Goal: Information Seeking & Learning: Learn about a topic

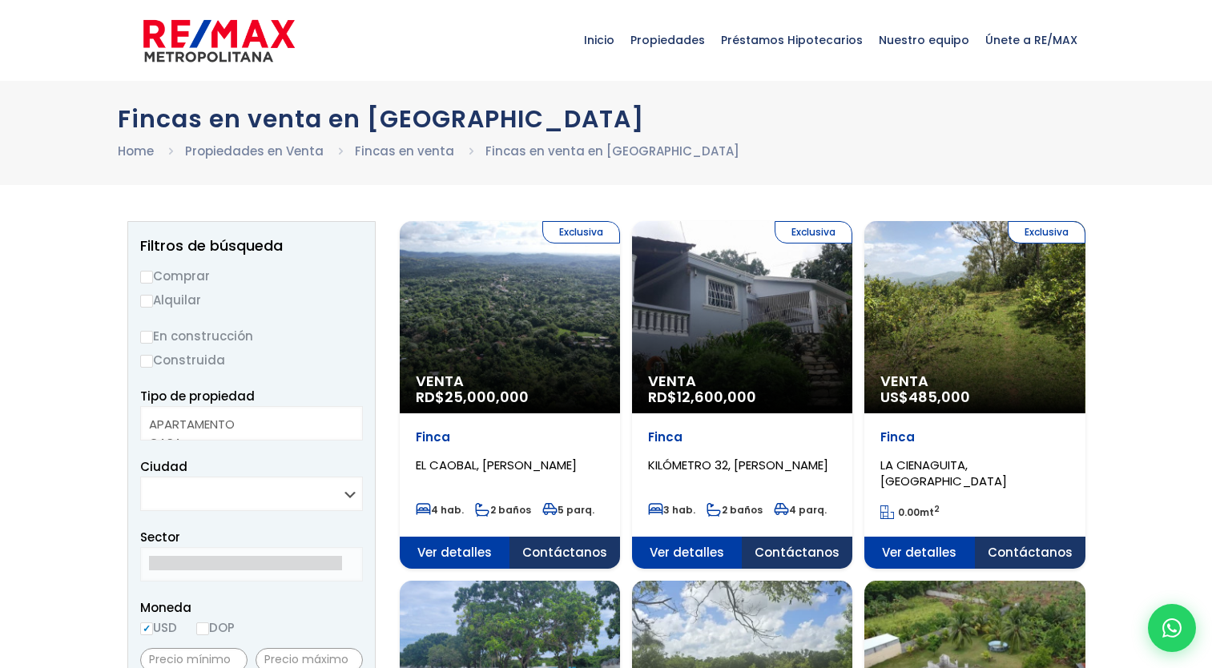
select select
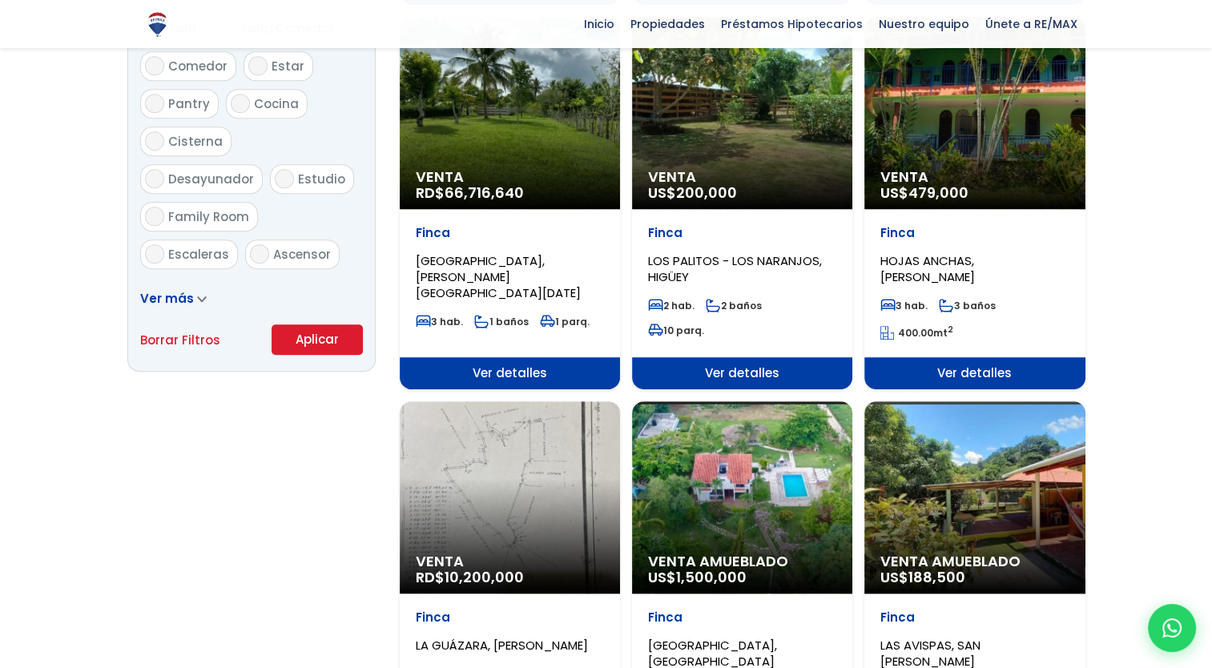
scroll to position [940, 0]
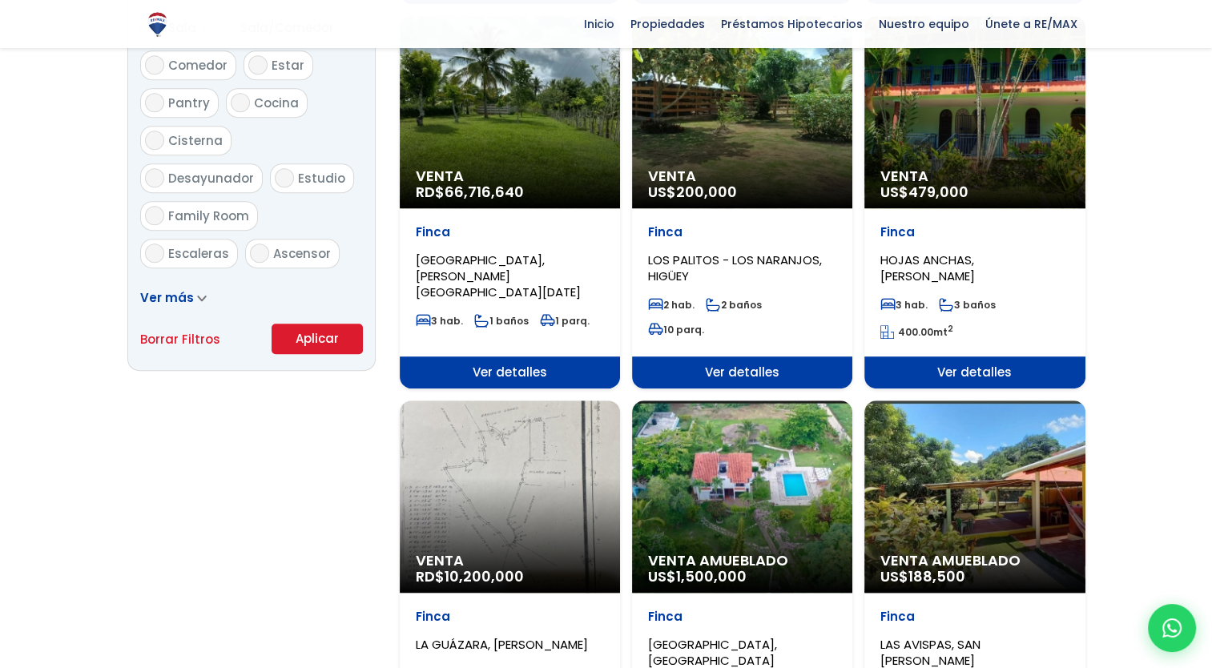
click at [197, 295] on icon at bounding box center [202, 298] width 10 height 7
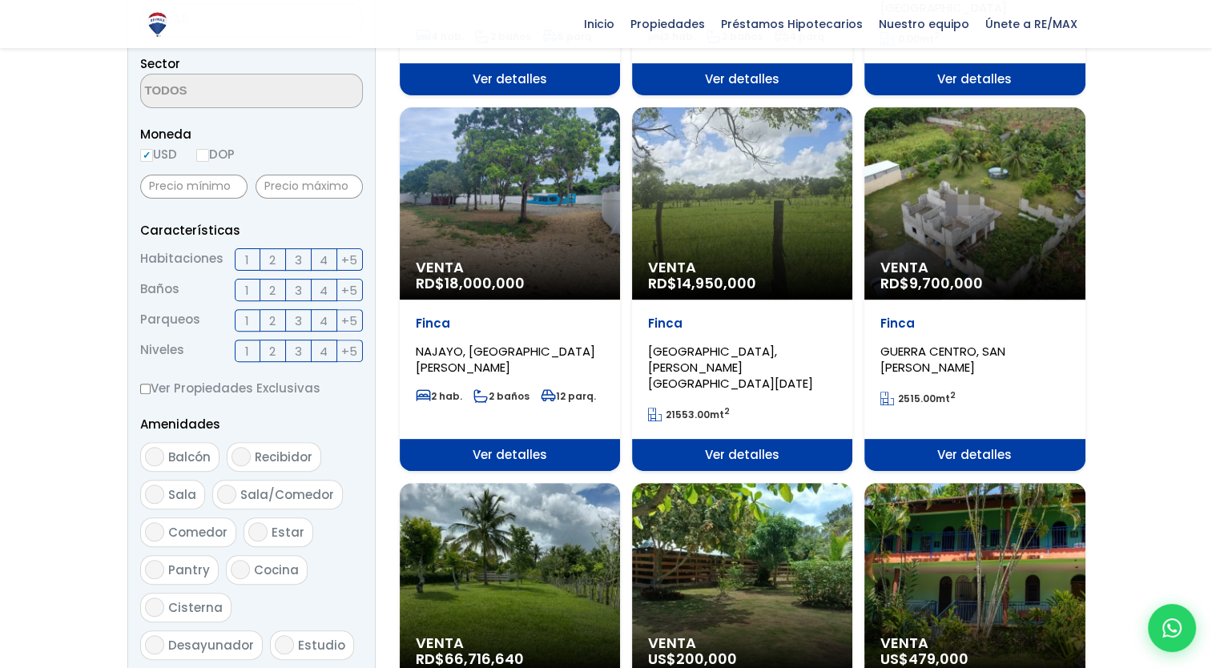
scroll to position [472, 0]
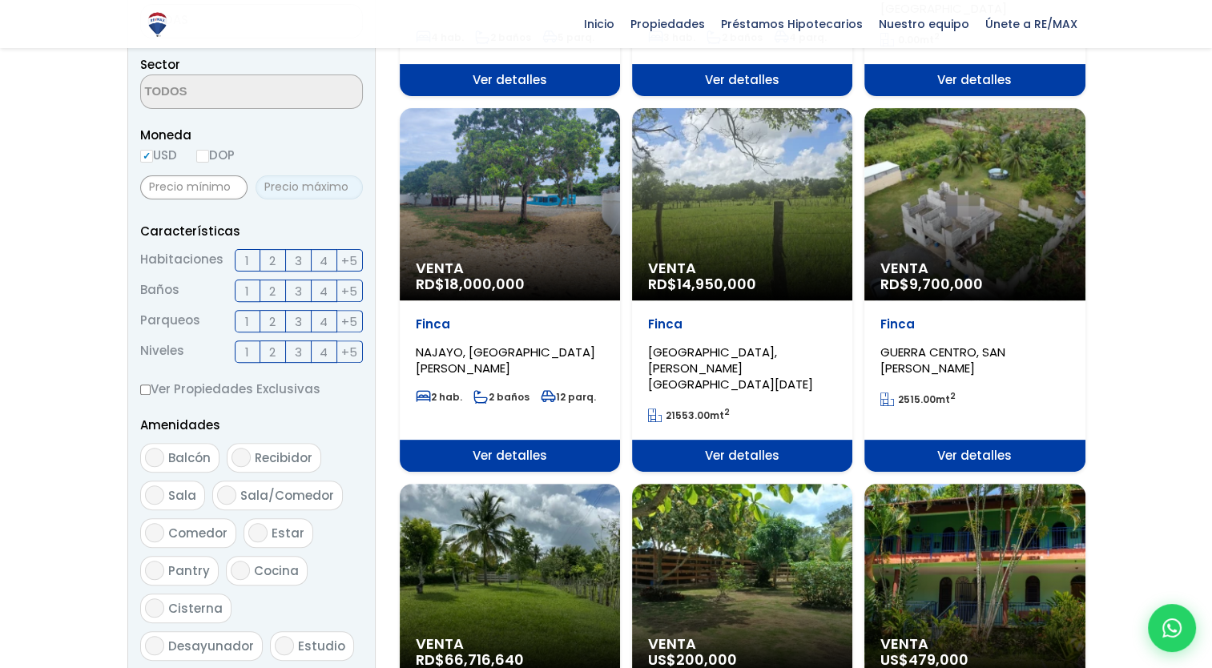
click at [298, 192] on input "text" at bounding box center [309, 187] width 107 height 24
click at [327, 187] on input "text" at bounding box center [309, 187] width 107 height 24
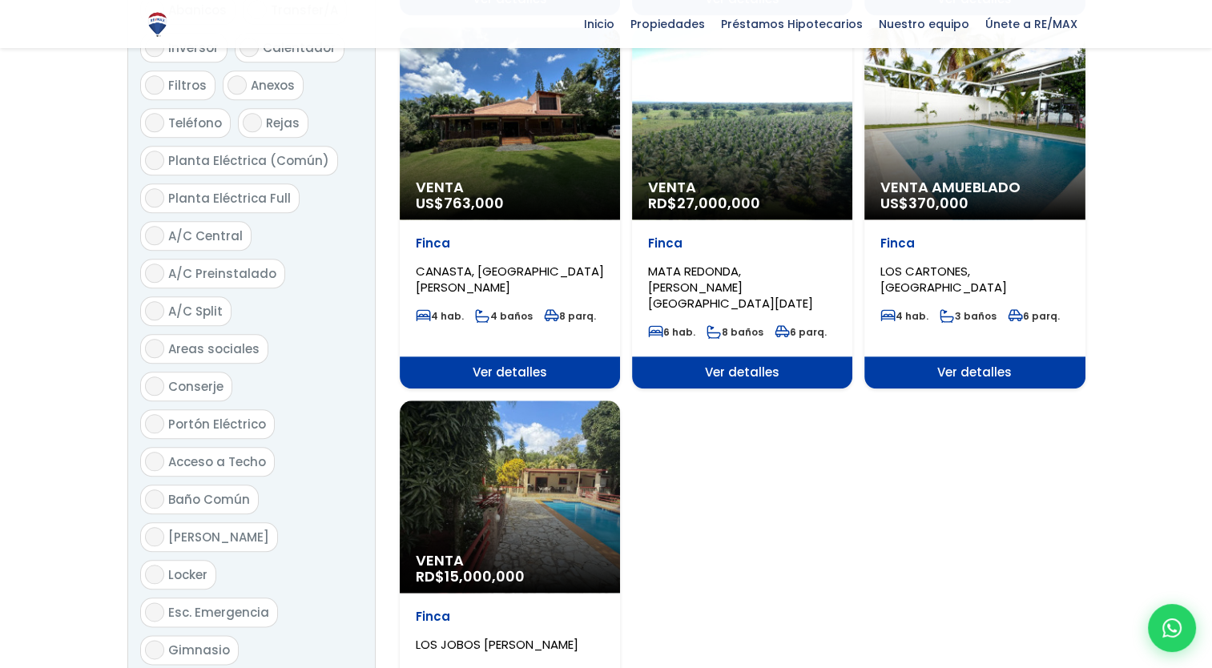
scroll to position [1672, 0]
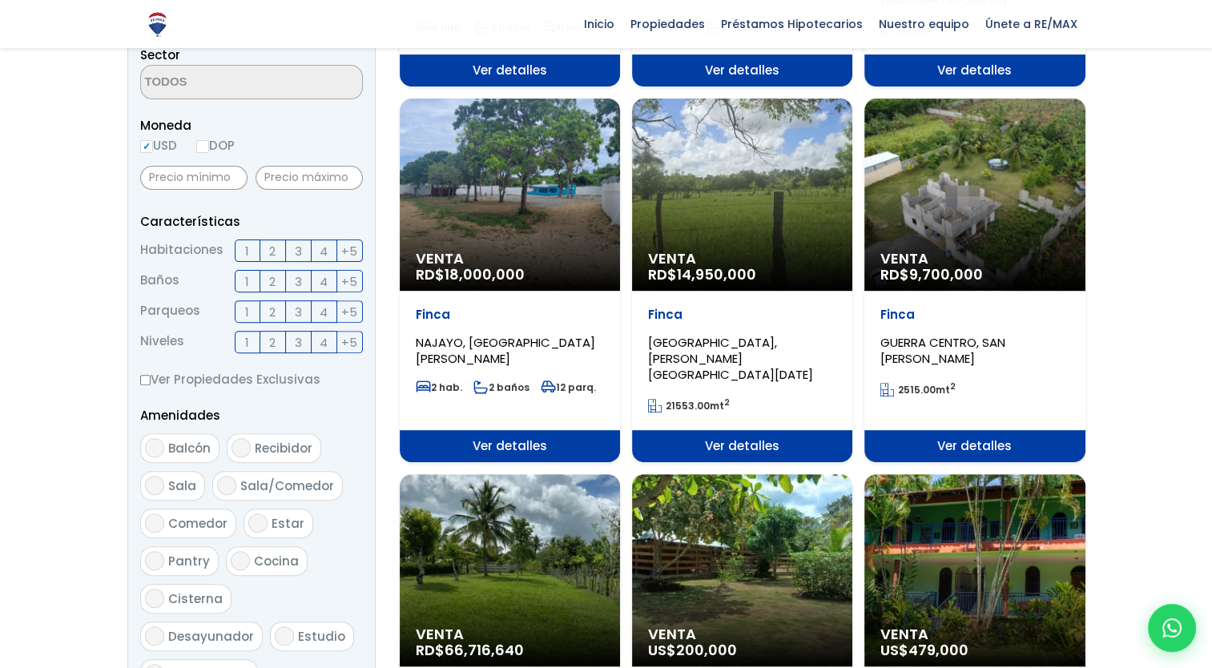
scroll to position [480, 0]
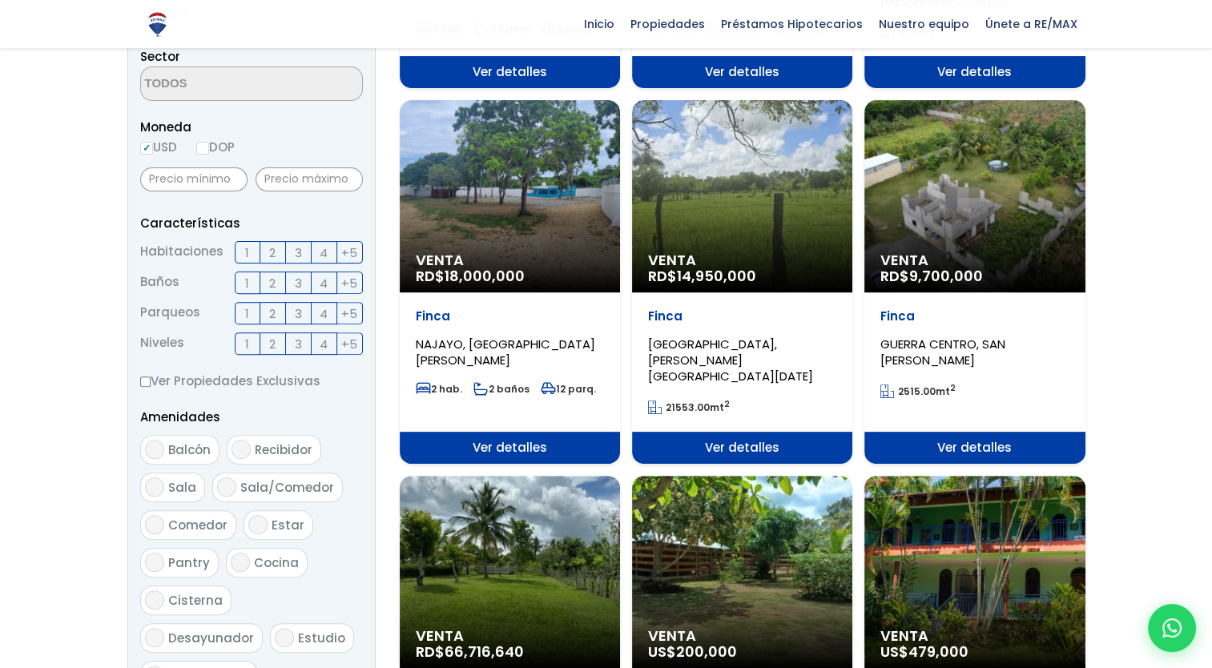
click at [787, 202] on div "Venta RD$ 14,950,000" at bounding box center [742, 196] width 220 height 192
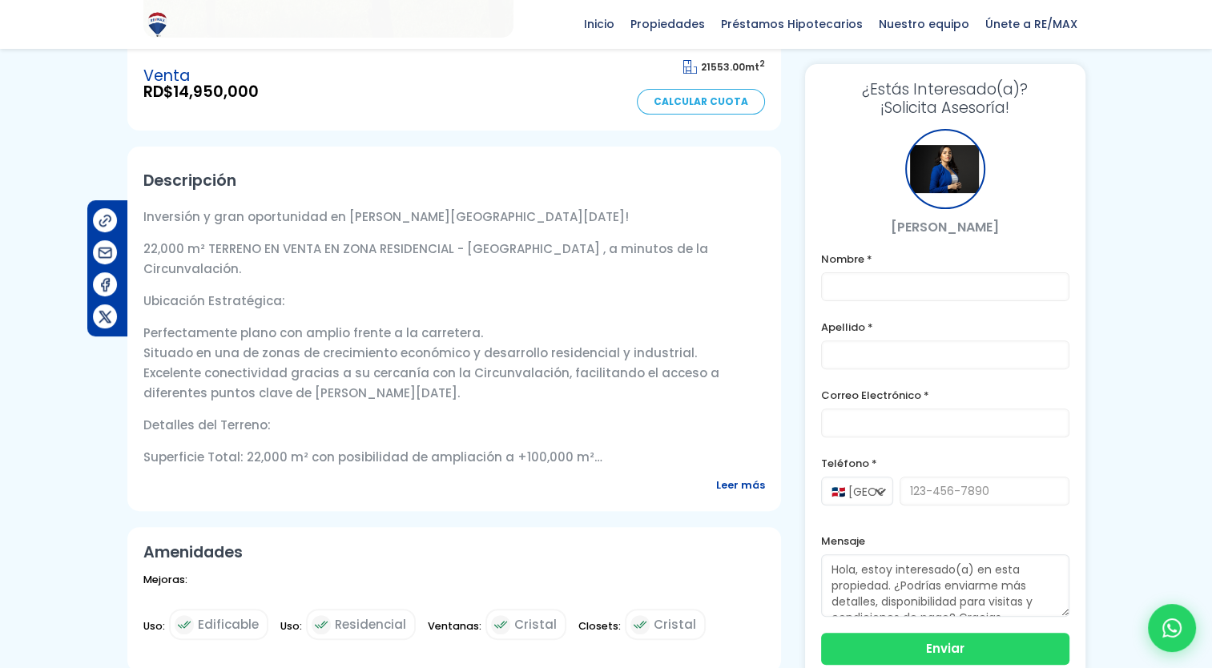
scroll to position [425, 0]
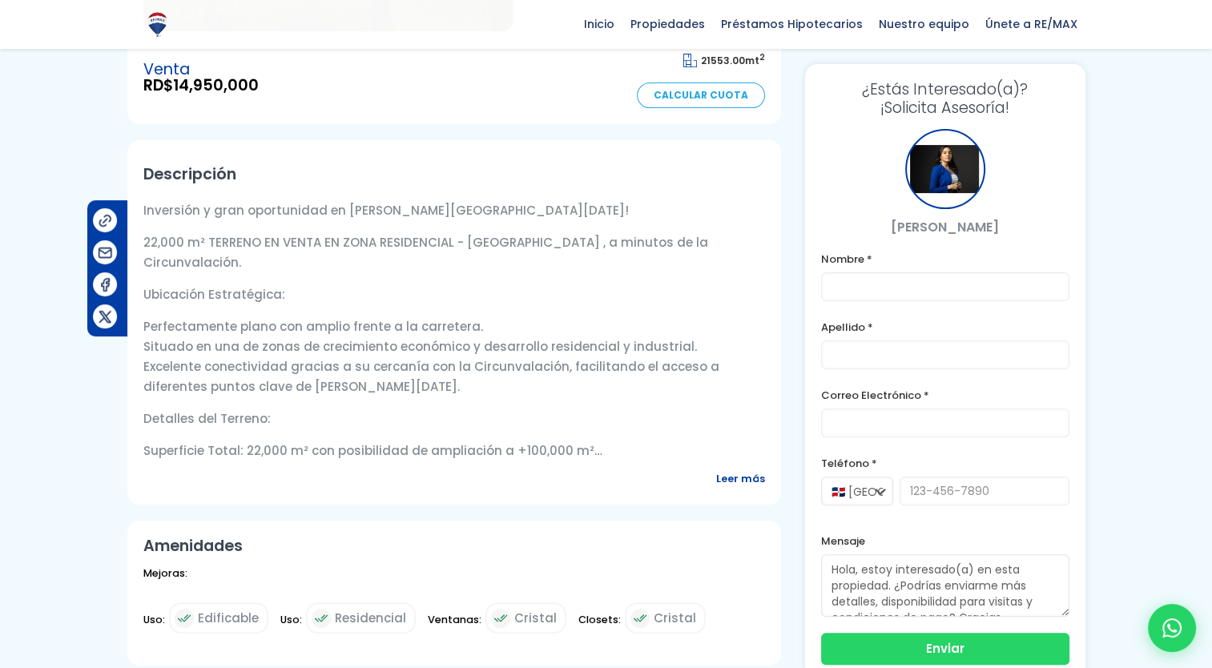
click at [736, 476] on span "Leer más" at bounding box center [740, 479] width 49 height 20
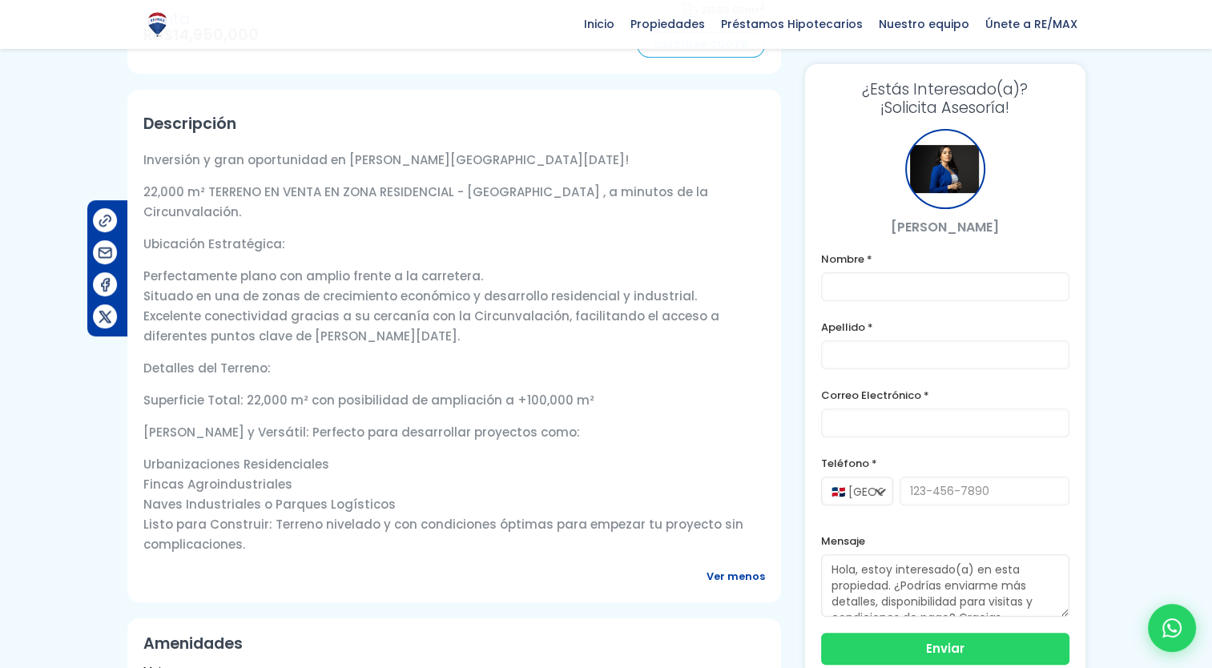
scroll to position [480, 0]
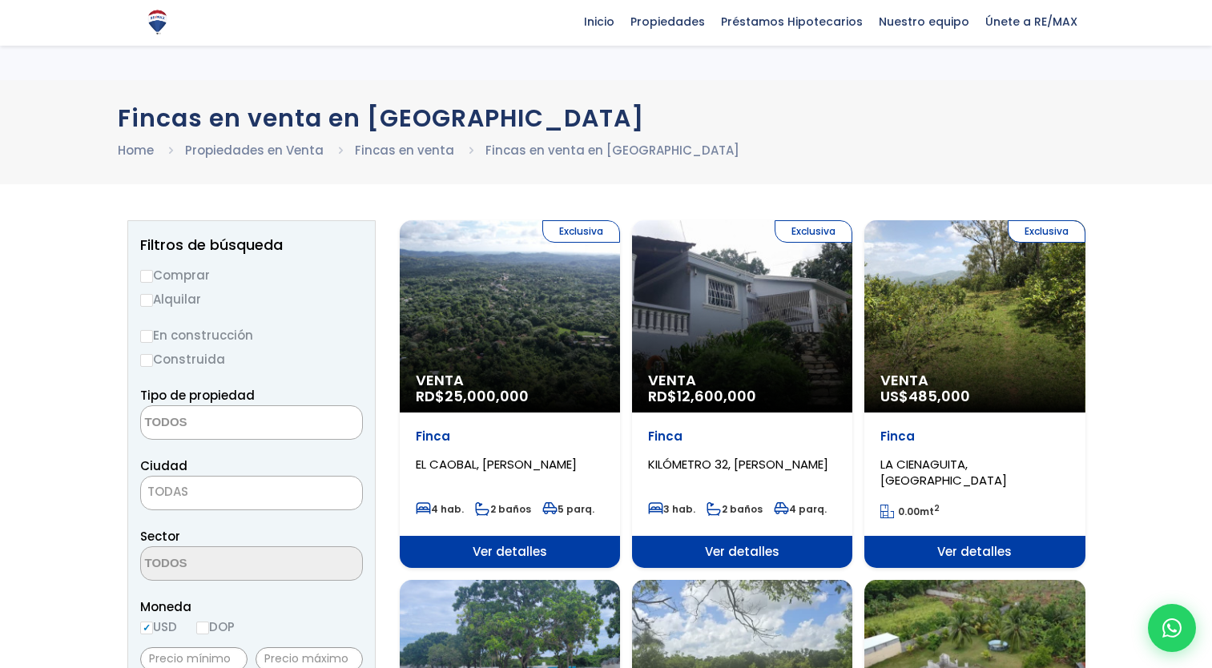
select select
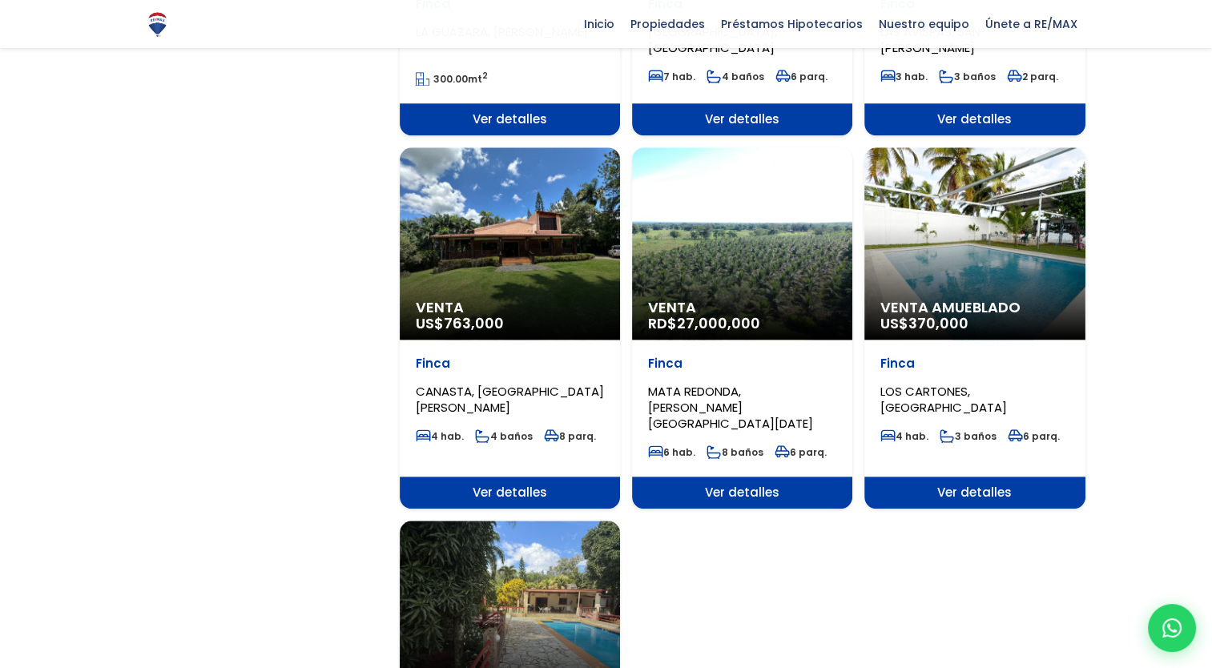
scroll to position [1616, 0]
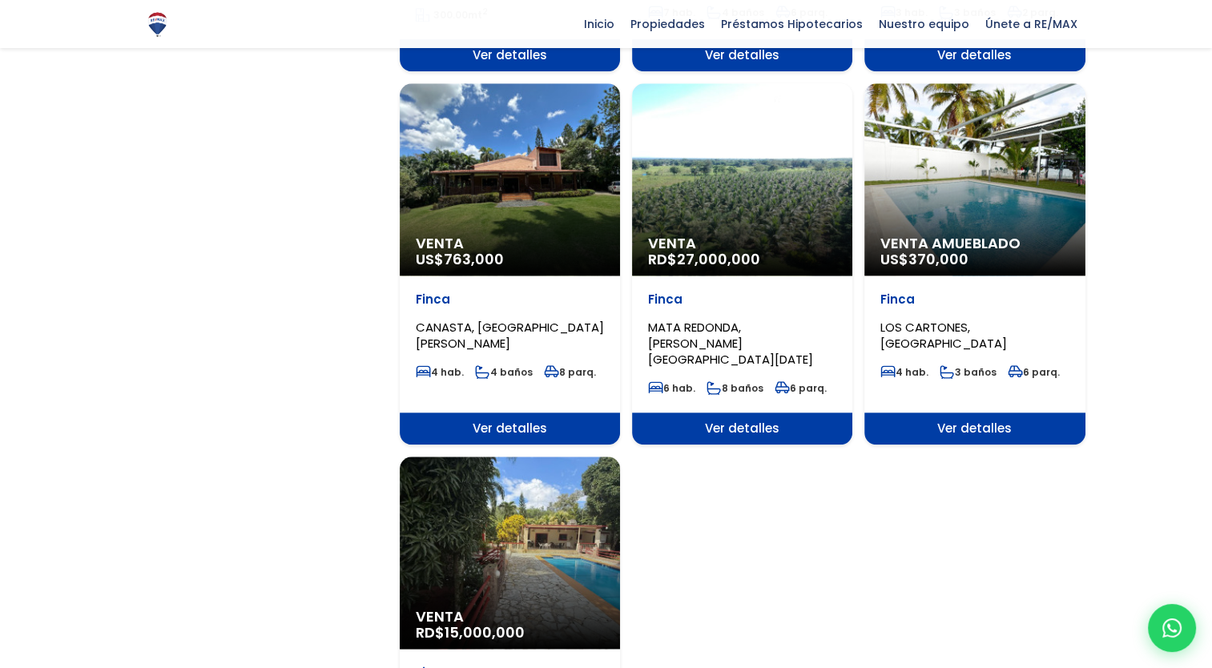
click at [754, 206] on div "Venta RD$ 27,000,000" at bounding box center [742, 179] width 220 height 192
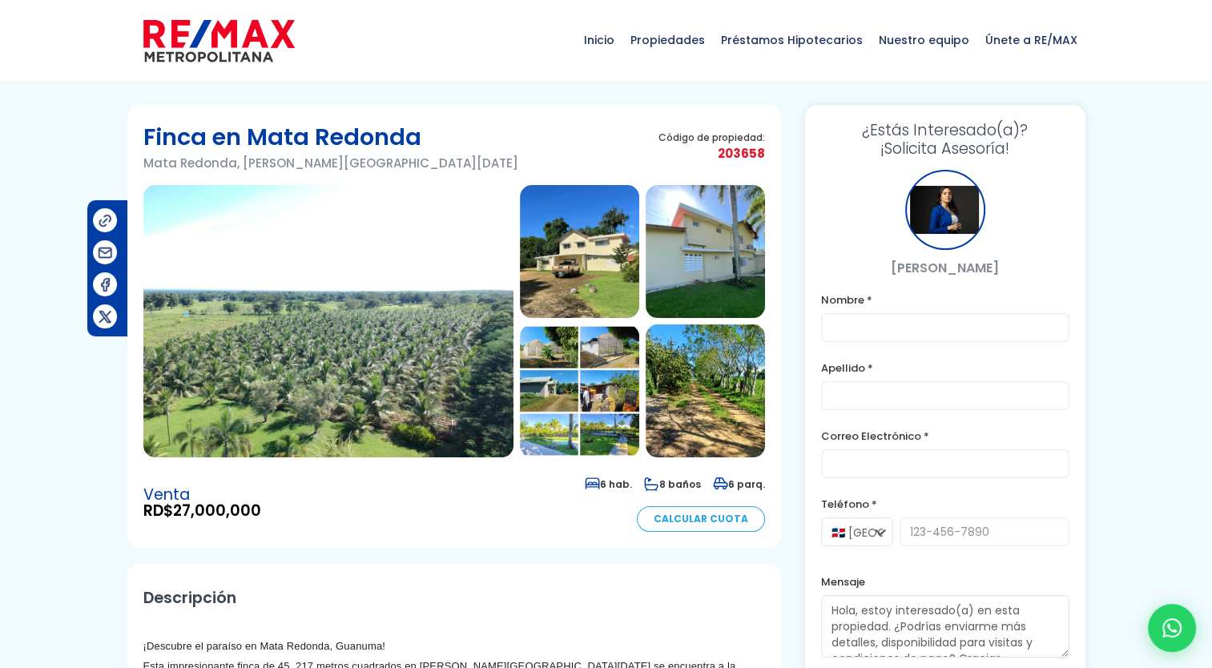
click at [551, 244] on img at bounding box center [579, 251] width 119 height 133
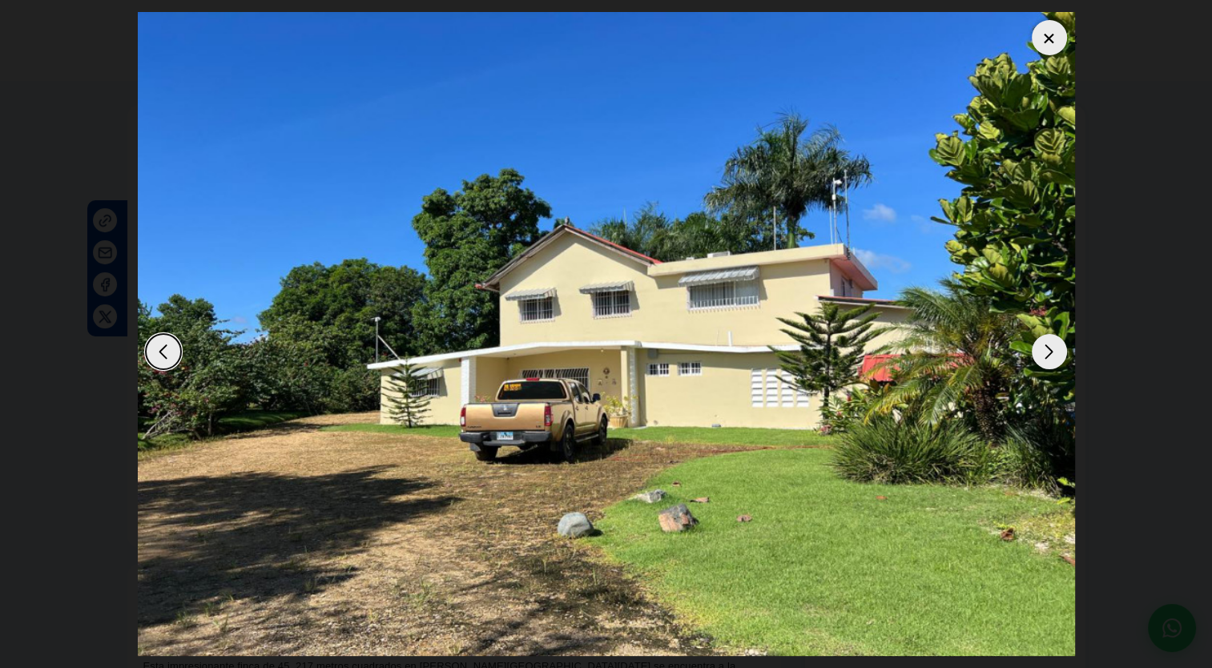
click at [1044, 348] on div "Next slide" at bounding box center [1049, 351] width 35 height 35
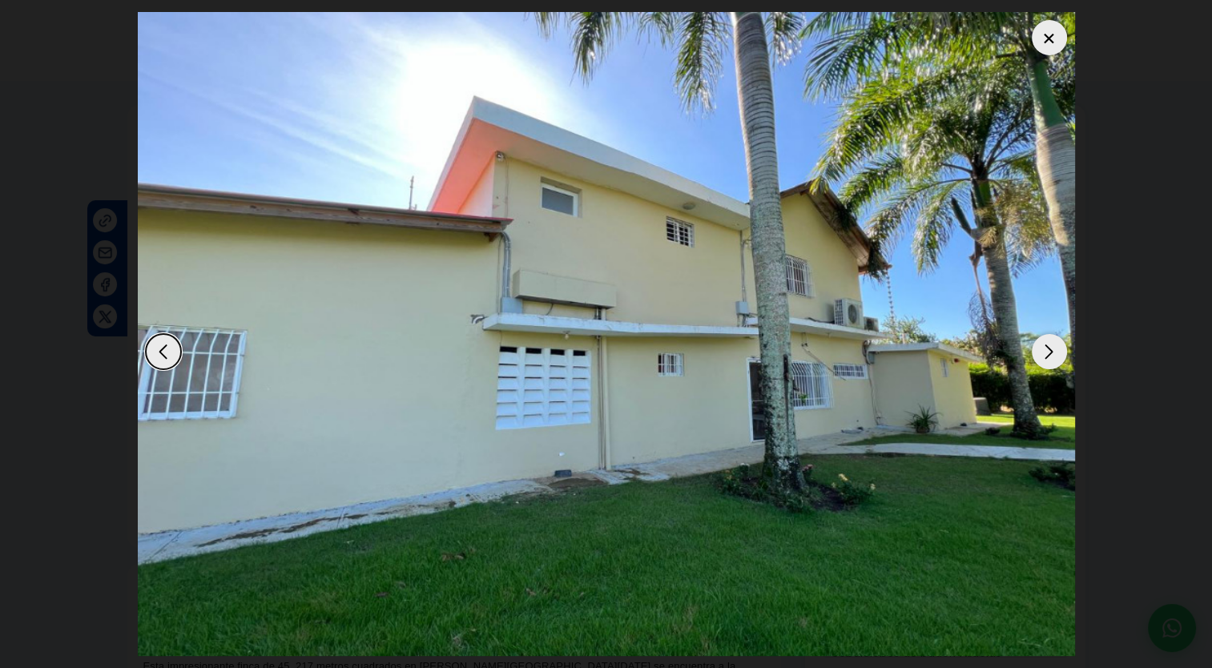
click at [1044, 348] on div "Next slide" at bounding box center [1049, 351] width 35 height 35
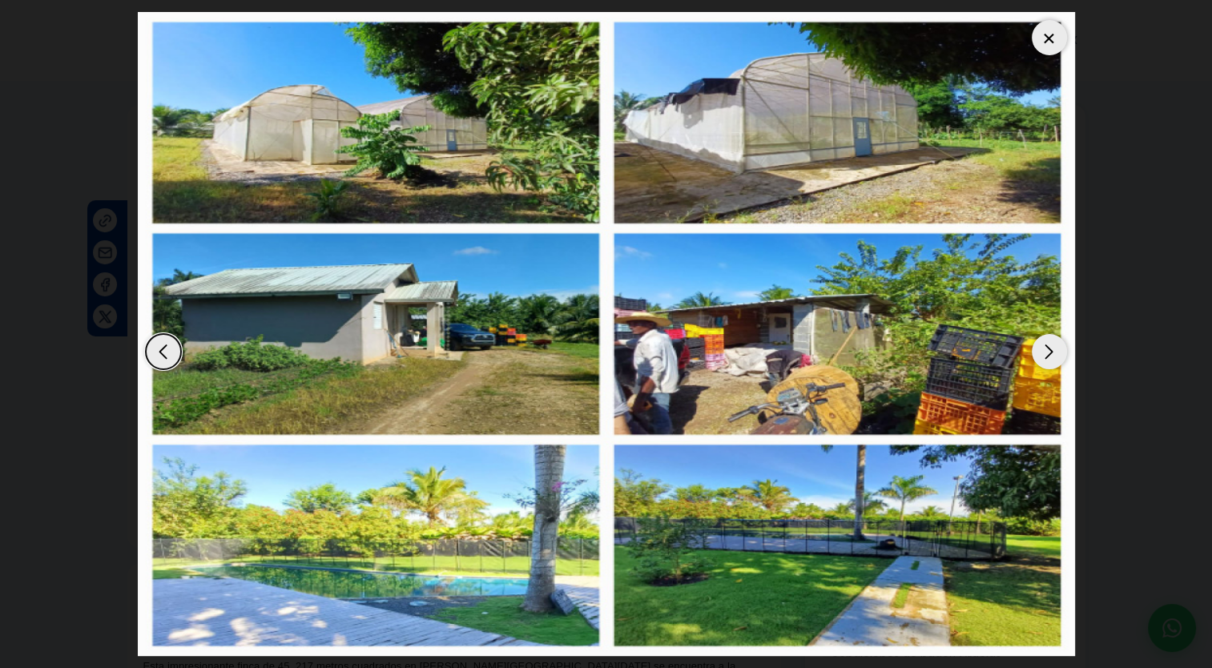
click at [1044, 348] on div "Next slide" at bounding box center [1049, 351] width 35 height 35
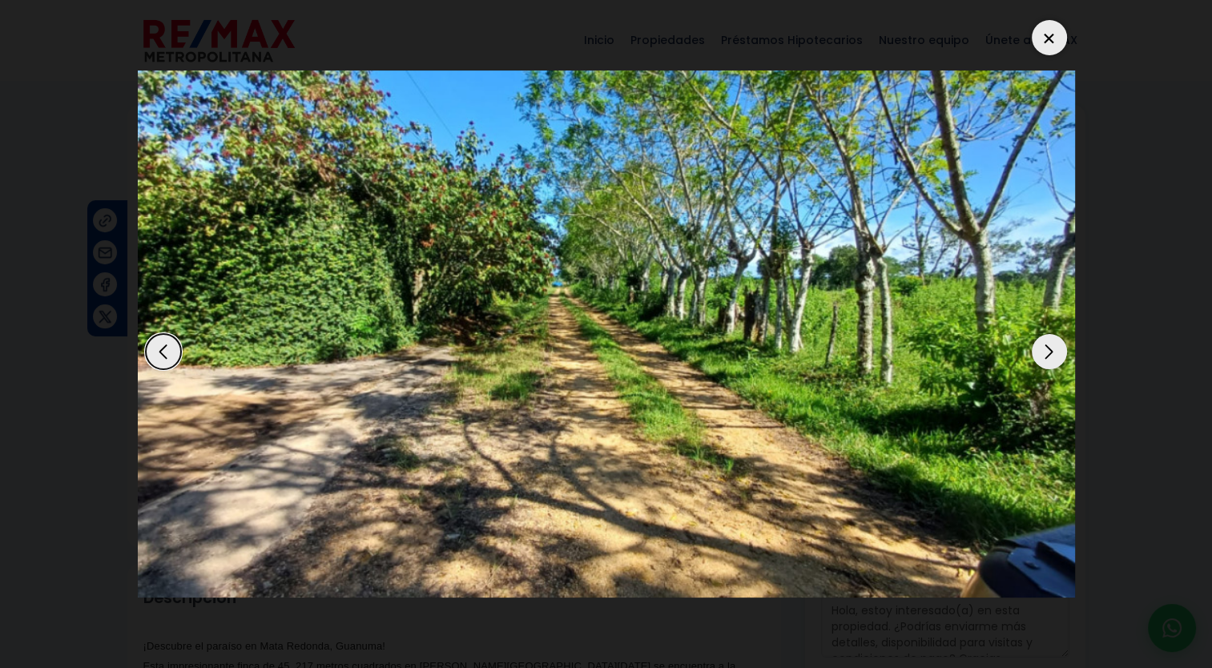
click at [1044, 348] on div "Next slide" at bounding box center [1049, 351] width 35 height 35
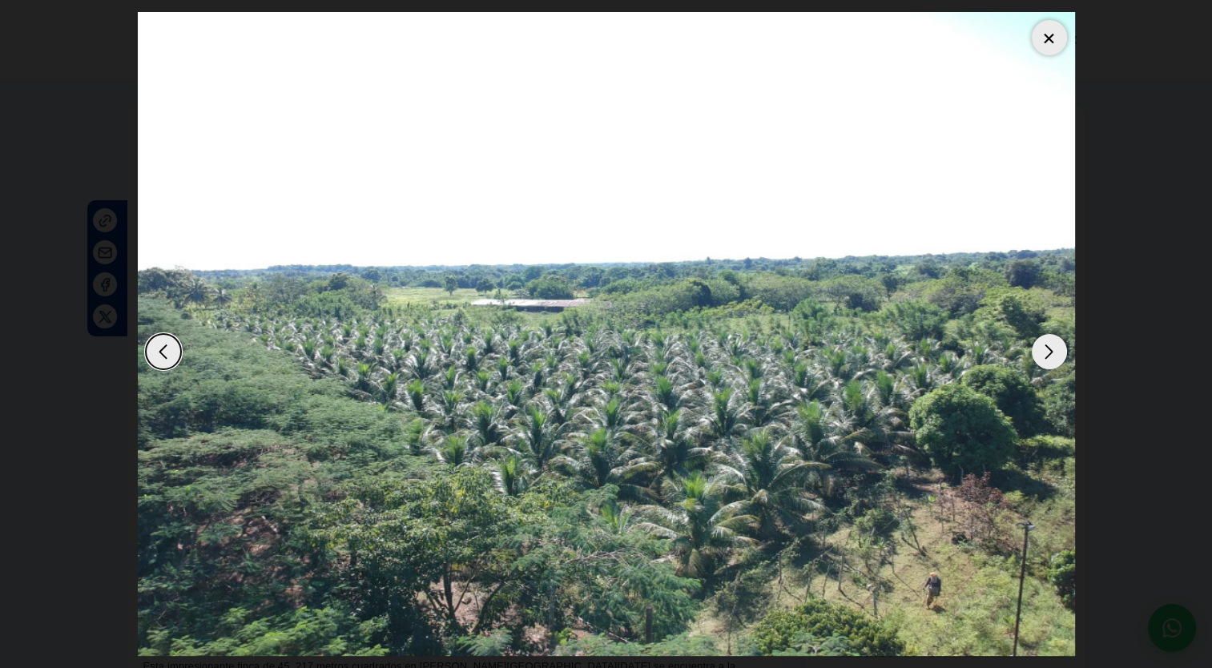
click at [1044, 348] on div "Next slide" at bounding box center [1049, 351] width 35 height 35
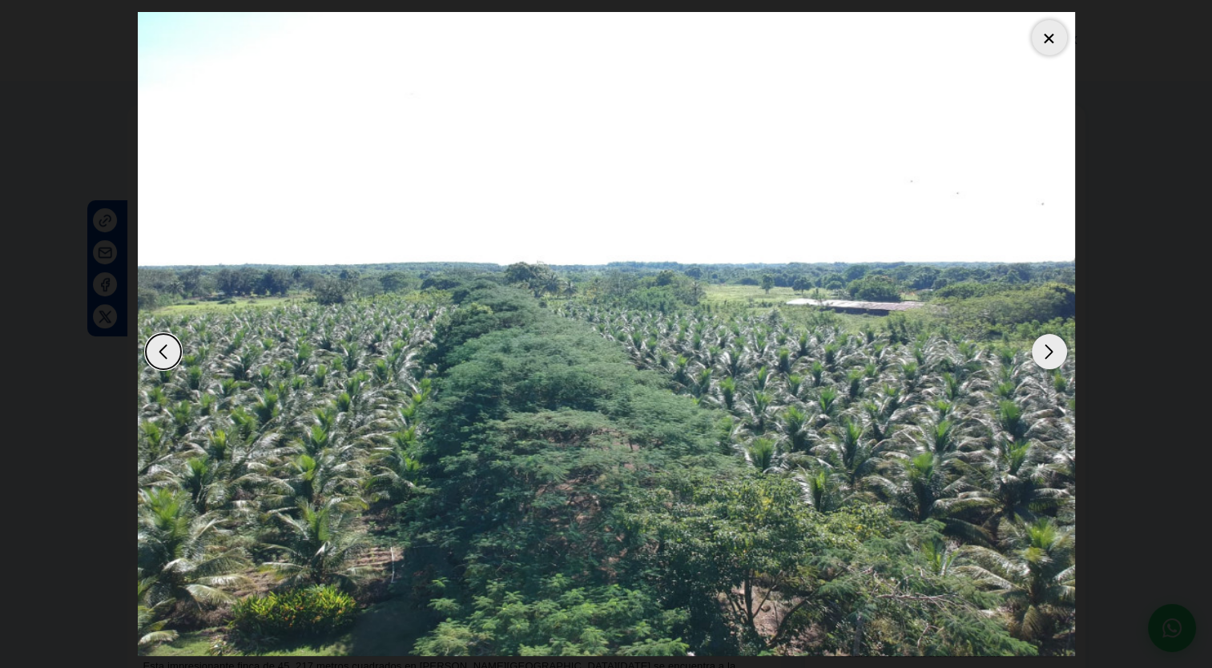
click at [1044, 348] on div "Next slide" at bounding box center [1049, 351] width 35 height 35
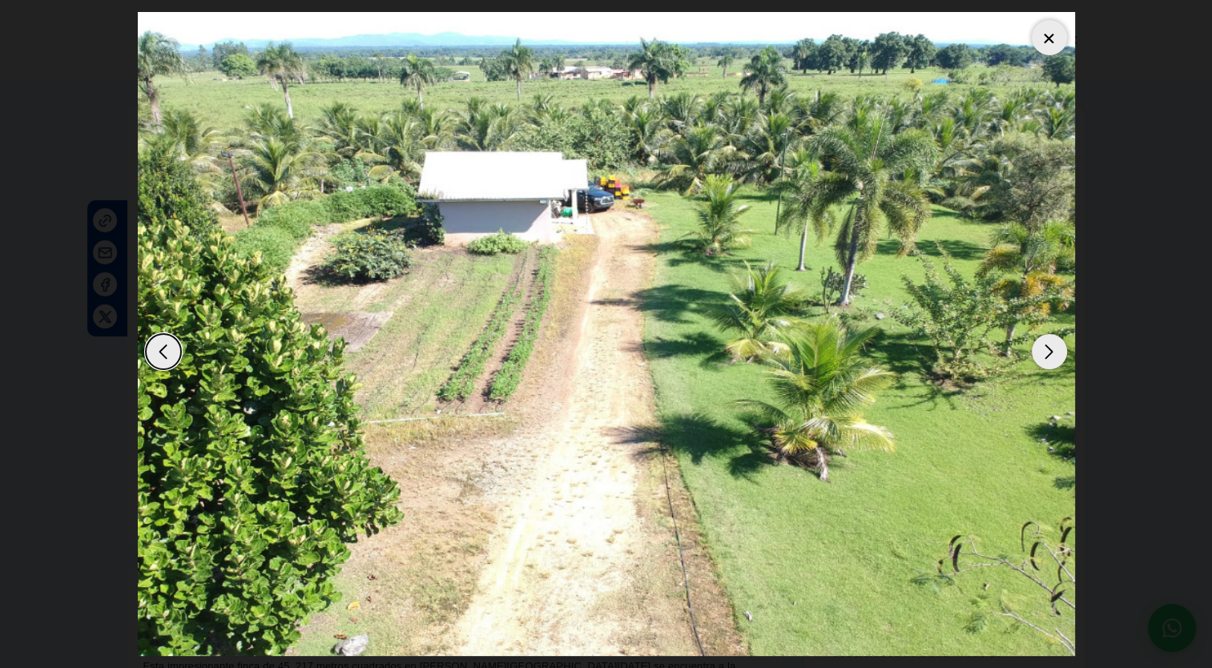
click at [1044, 348] on div "Next slide" at bounding box center [1049, 351] width 35 height 35
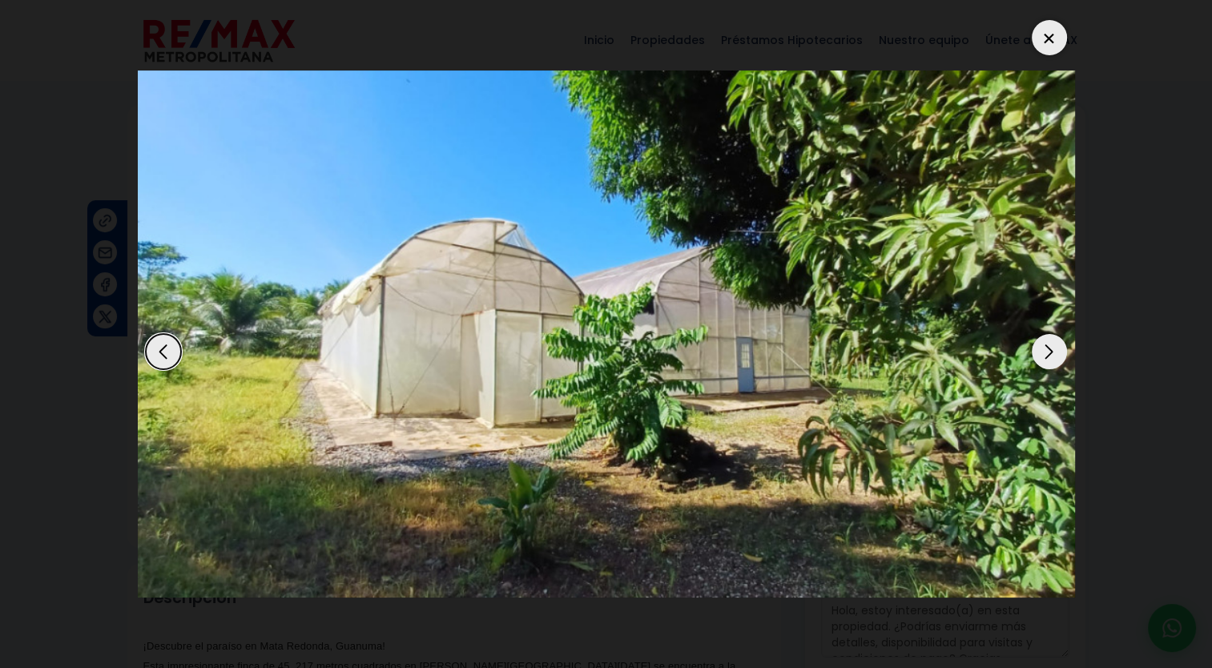
click at [1044, 348] on div "Next slide" at bounding box center [1049, 351] width 35 height 35
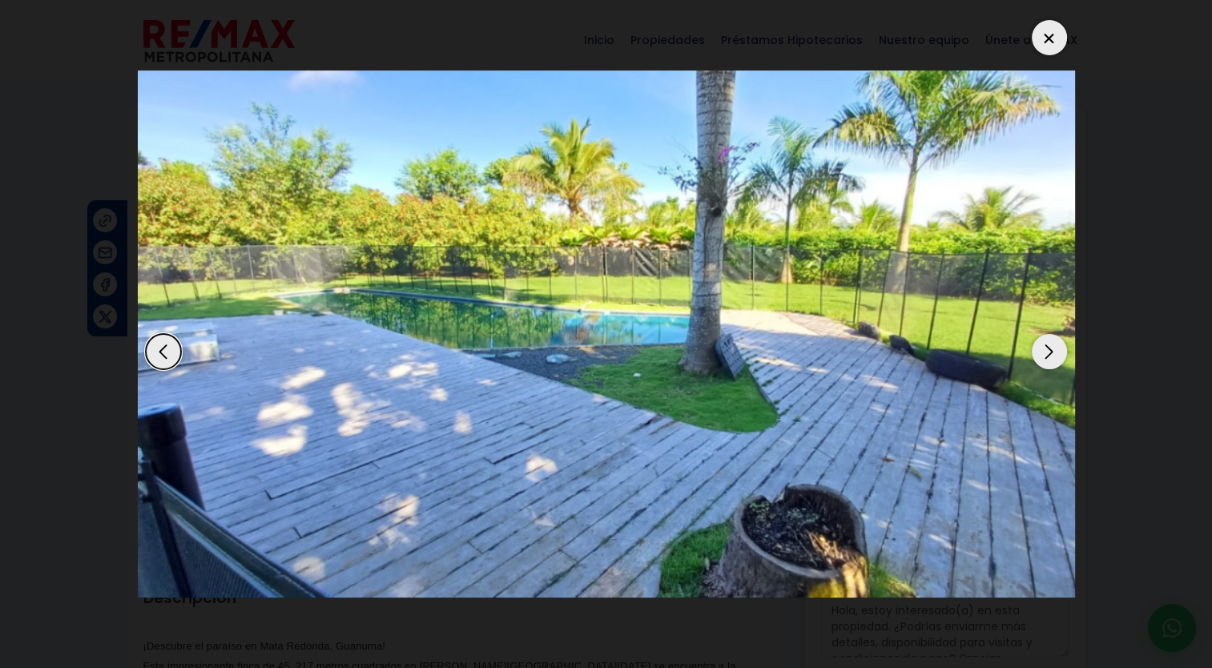
click at [1044, 348] on div "Next slide" at bounding box center [1049, 351] width 35 height 35
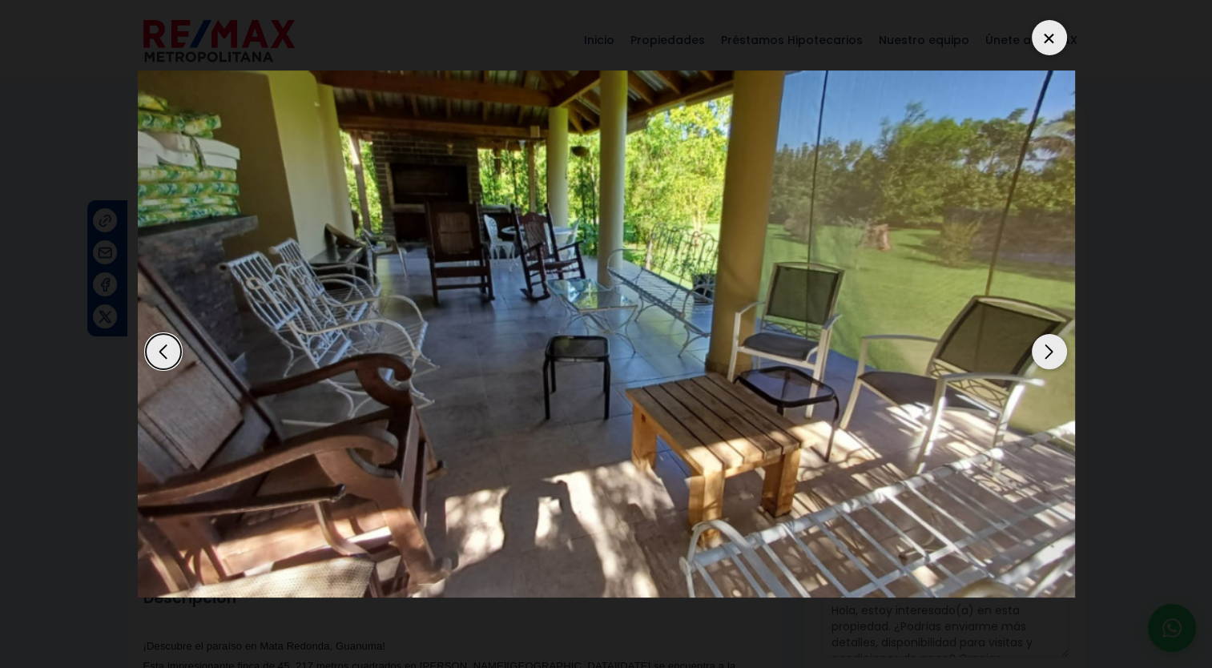
click at [1044, 348] on div "Next slide" at bounding box center [1049, 351] width 35 height 35
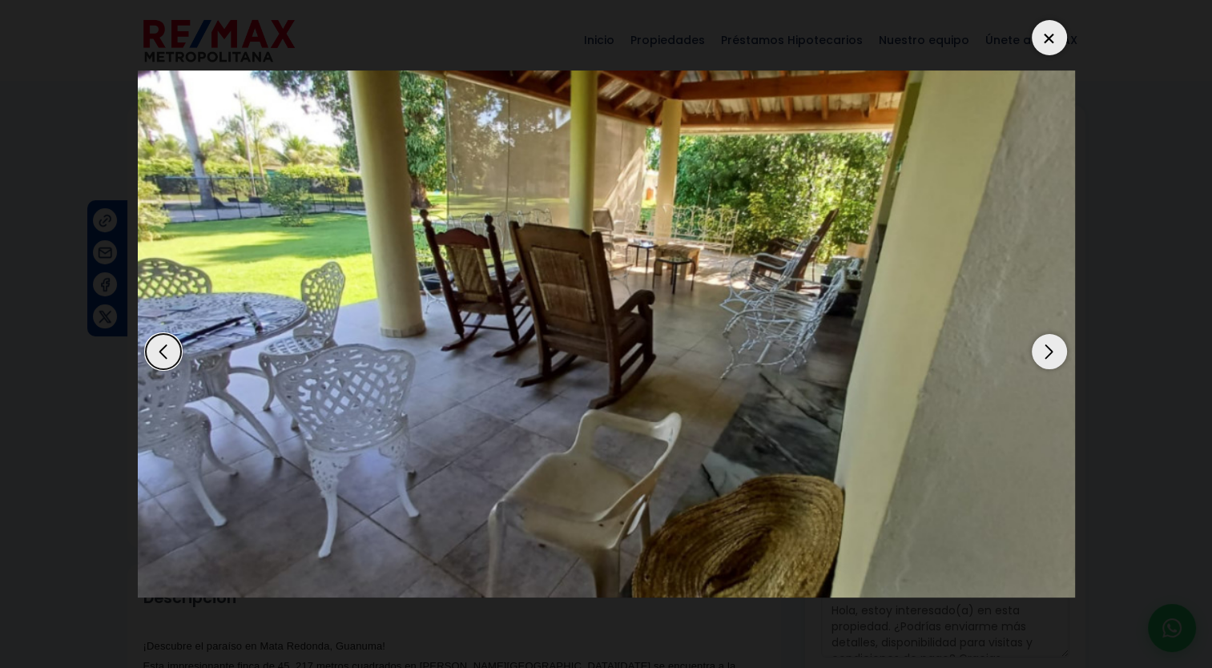
click at [1044, 348] on div "Next slide" at bounding box center [1049, 351] width 35 height 35
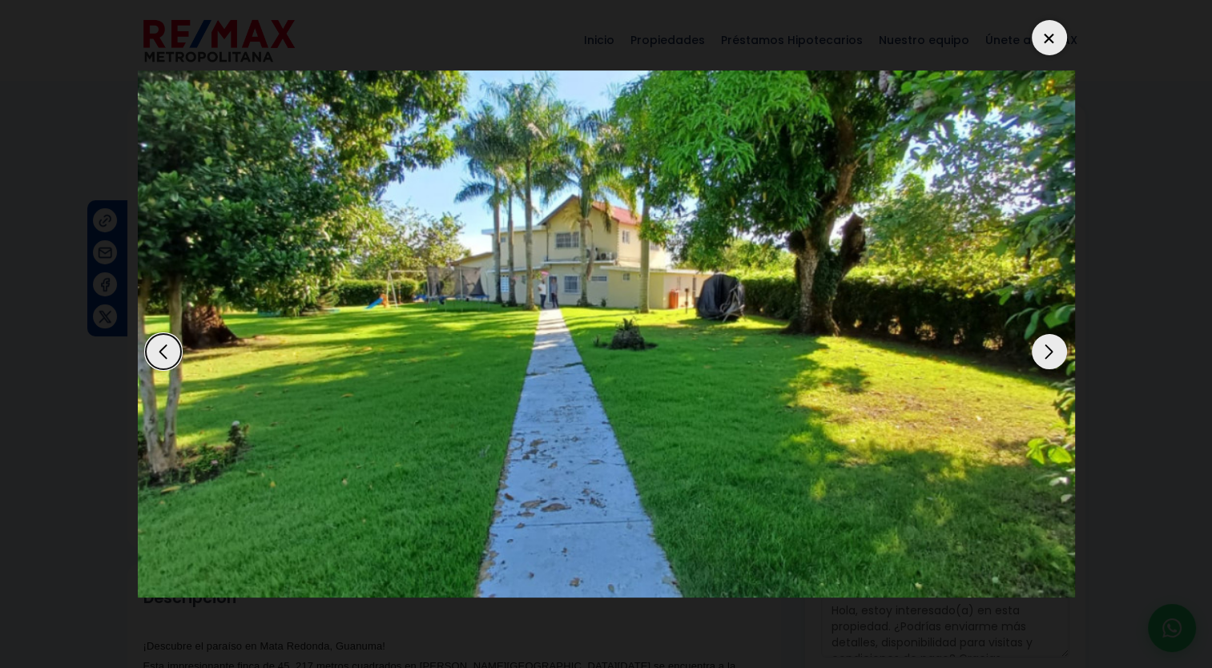
click at [1044, 348] on div "Next slide" at bounding box center [1049, 351] width 35 height 35
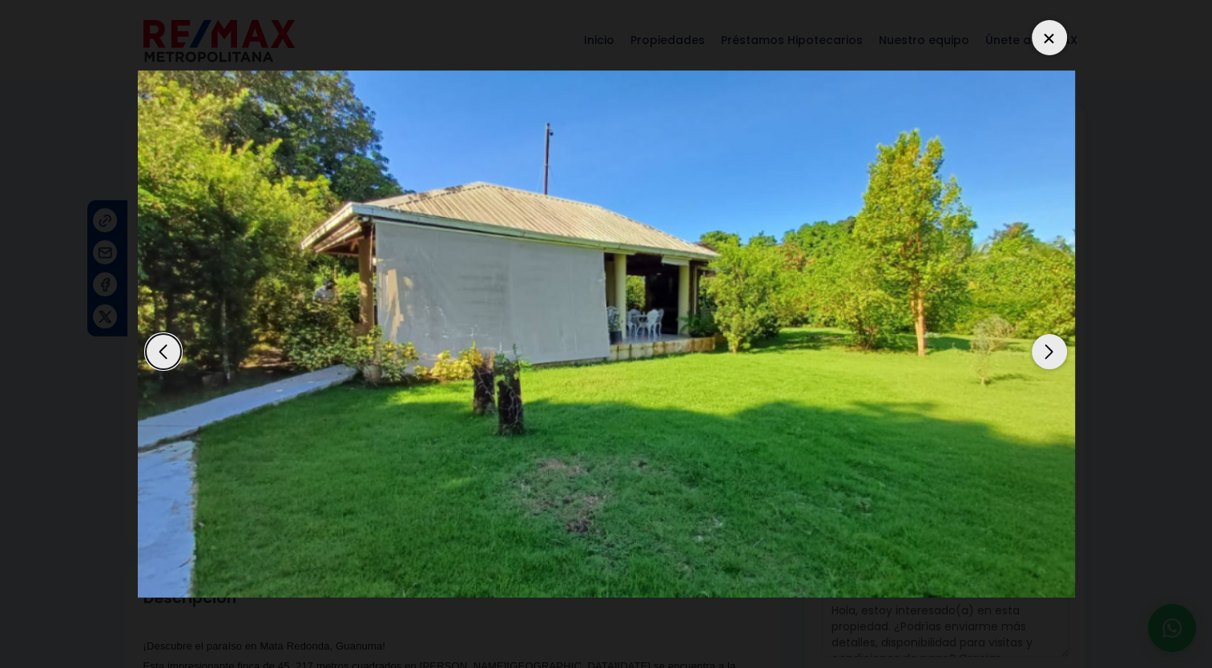
click at [1044, 348] on div "Next slide" at bounding box center [1049, 351] width 35 height 35
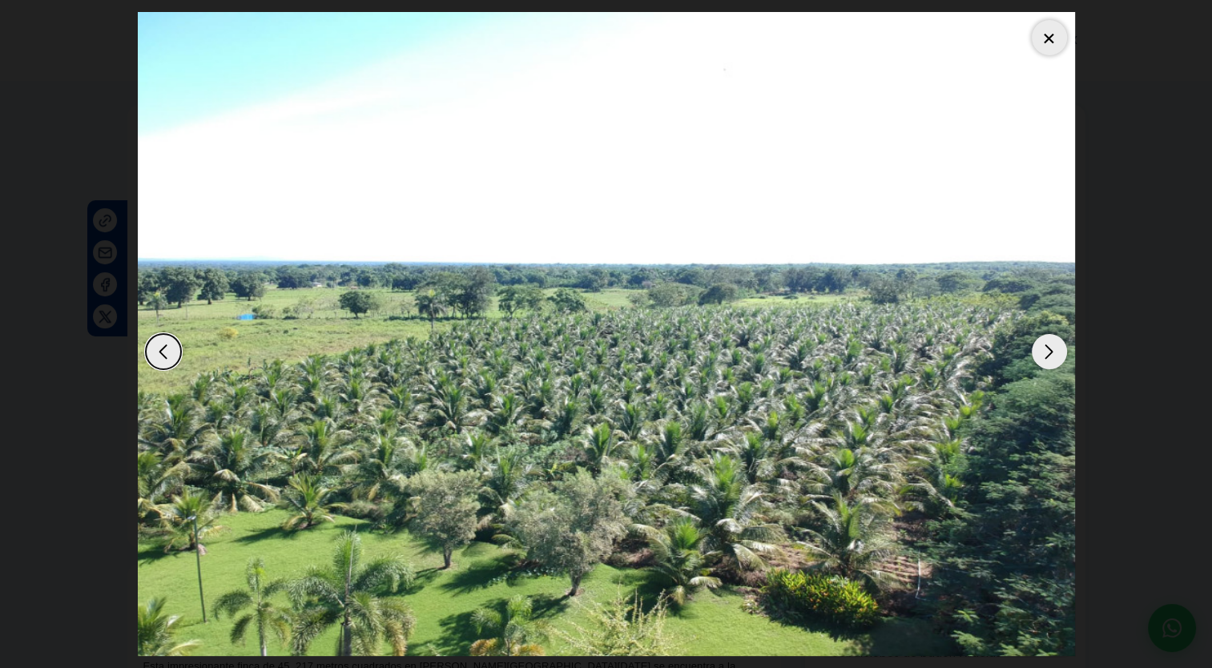
click at [1044, 348] on div "Next slide" at bounding box center [1049, 351] width 35 height 35
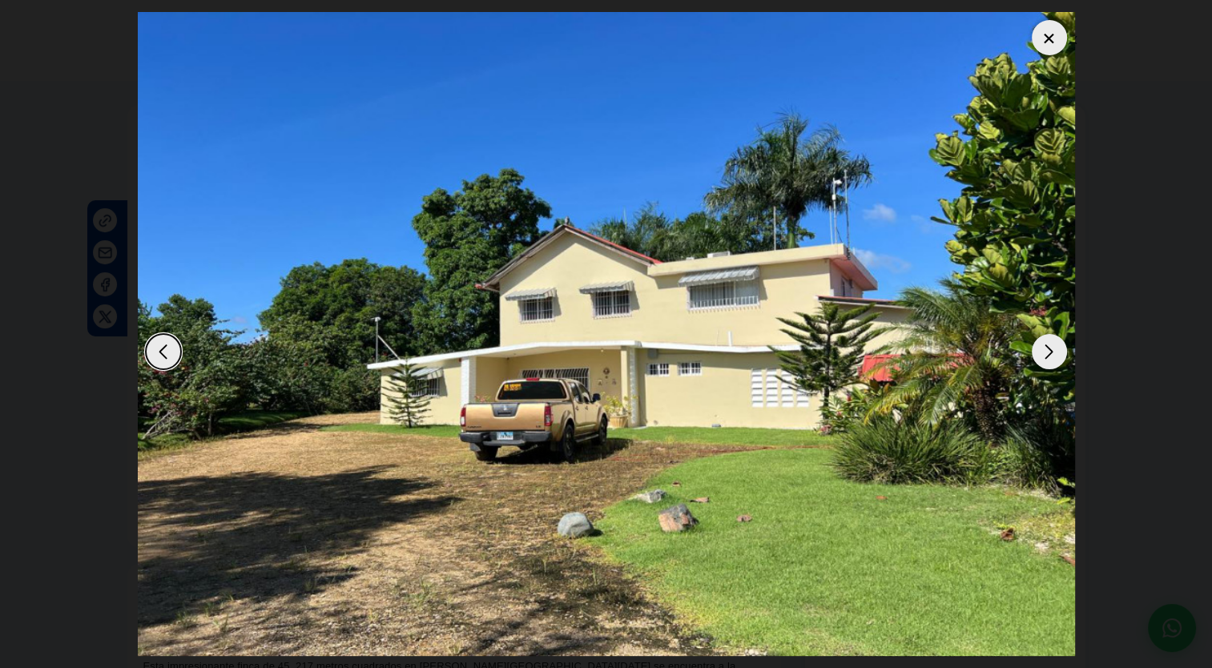
click at [1044, 348] on div "Next slide" at bounding box center [1049, 351] width 35 height 35
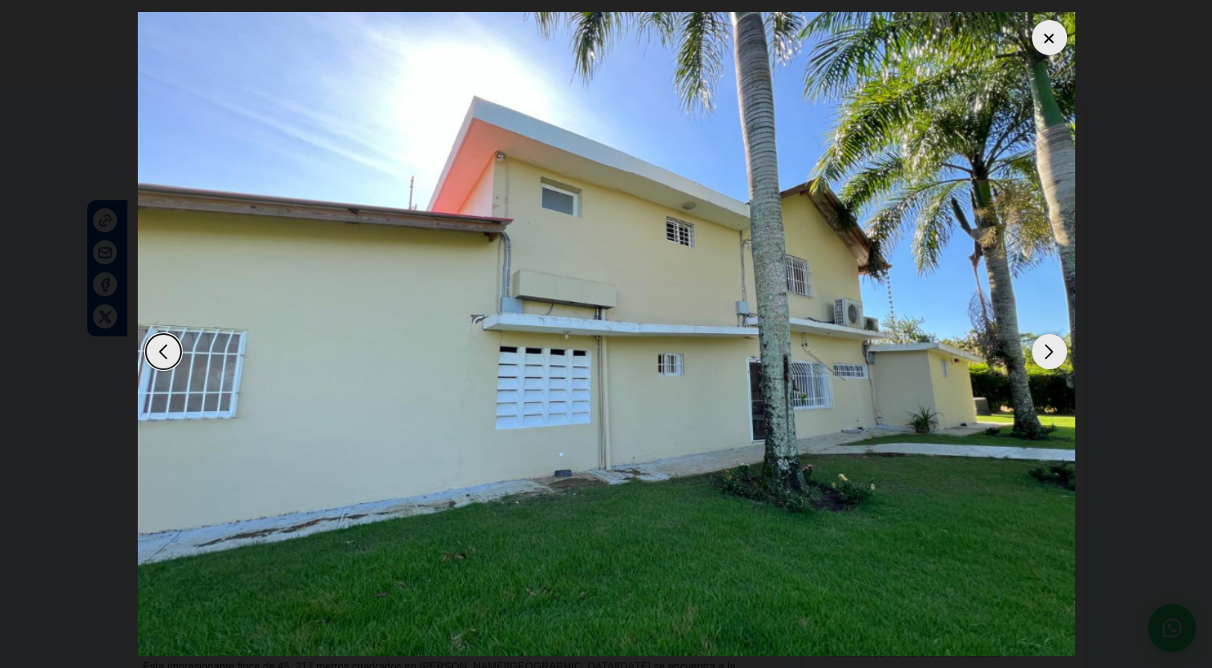
click at [1044, 348] on div "Next slide" at bounding box center [1049, 351] width 35 height 35
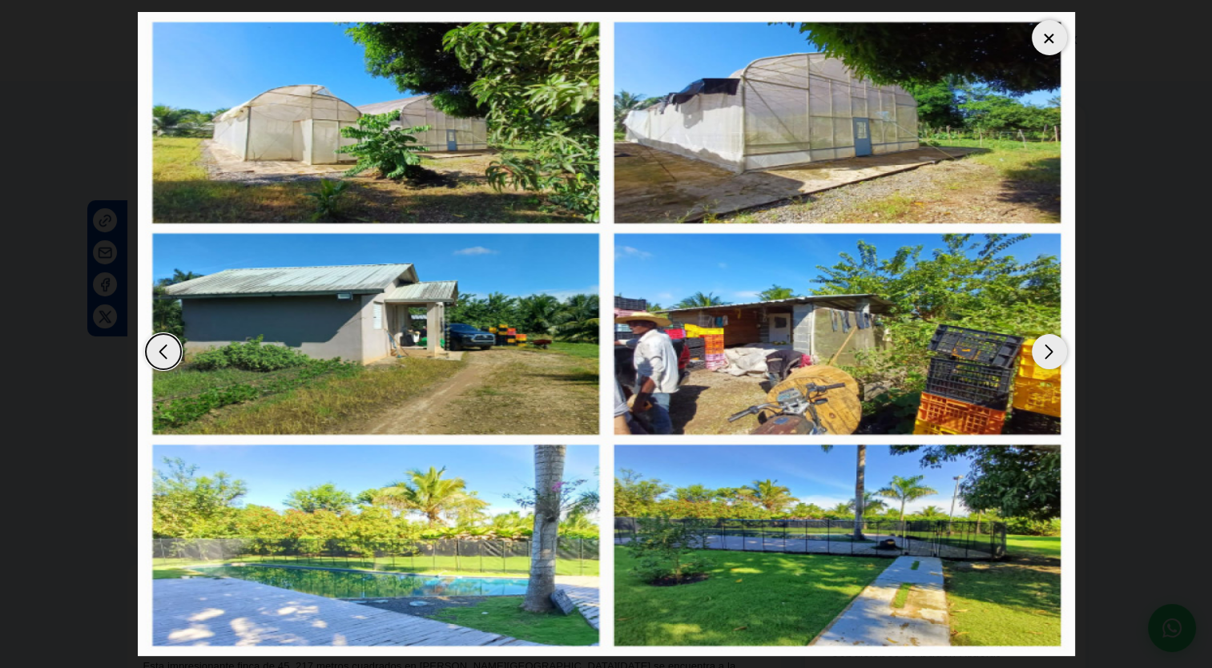
click at [1049, 34] on div at bounding box center [1049, 37] width 35 height 35
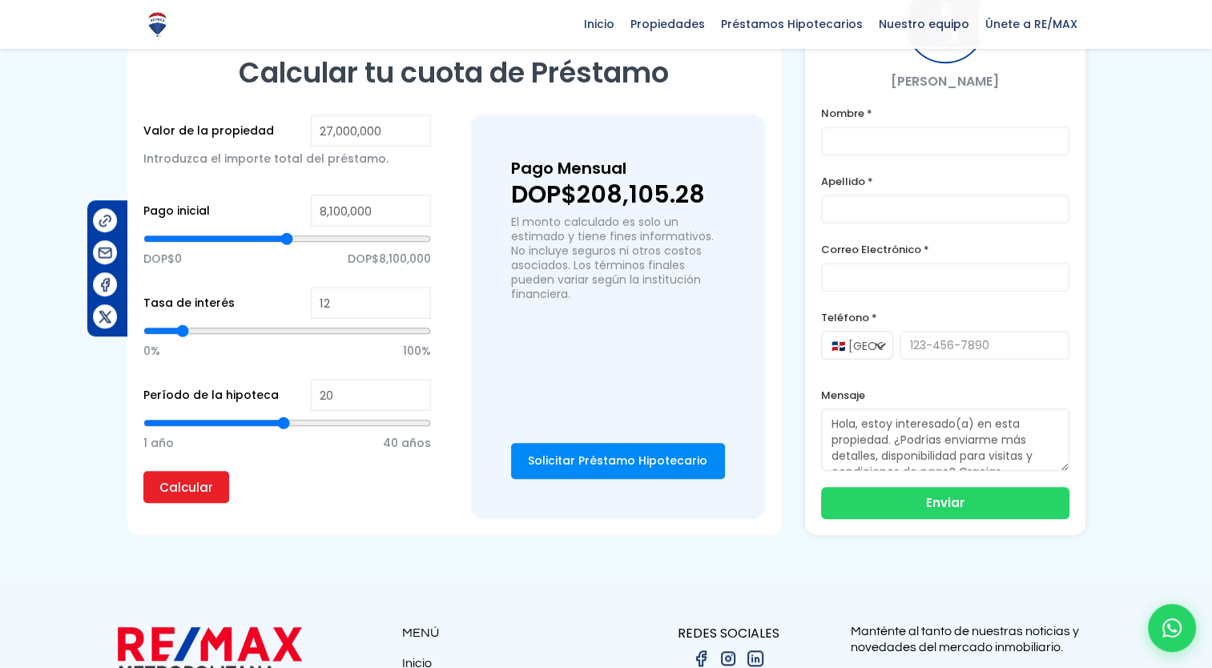
scroll to position [1065, 0]
